Goal: Check status: Check status

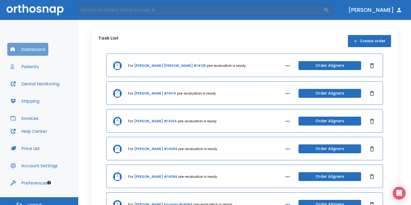
click at [35, 51] on button "Dashboard" at bounding box center [27, 49] width 41 height 13
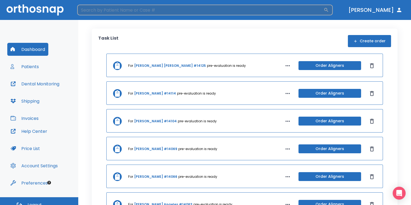
click at [176, 12] on input "search" at bounding box center [200, 10] width 246 height 11
type input "dorado"
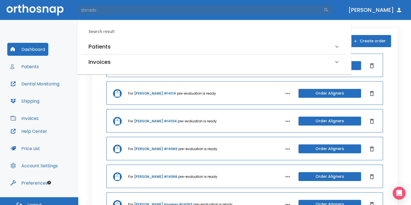
click at [135, 43] on div "Patients" at bounding box center [211, 46] width 245 height 9
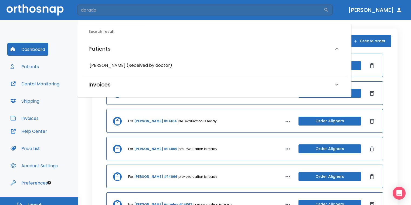
click at [141, 62] on h6 "Elissa Dorado (Received by doctor)" at bounding box center [214, 66] width 249 height 8
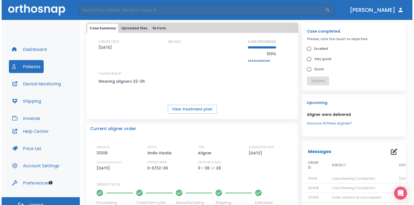
scroll to position [54, 0]
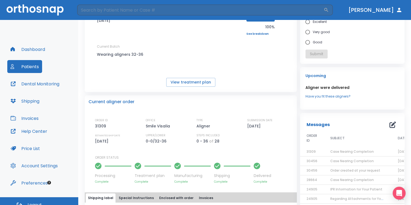
click at [330, 153] on span "Case Nearing Completion" at bounding box center [351, 152] width 43 height 5
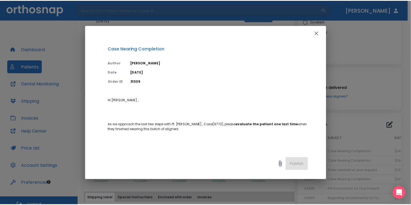
scroll to position [27, 0]
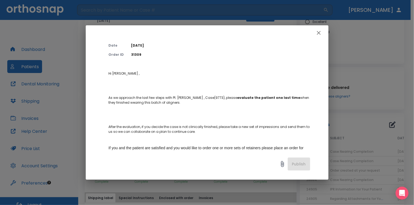
click at [319, 34] on icon "button" at bounding box center [319, 33] width 6 height 6
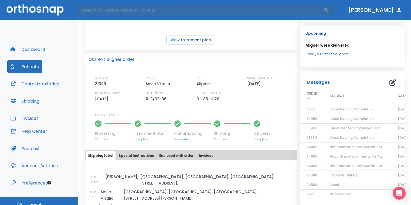
scroll to position [0, 0]
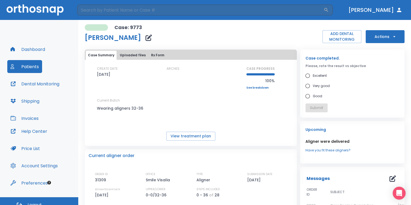
click at [32, 51] on button "Dashboard" at bounding box center [27, 49] width 41 height 13
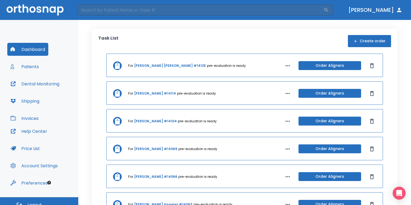
click at [35, 66] on button "Patients" at bounding box center [24, 66] width 35 height 13
